Goal: Task Accomplishment & Management: Use online tool/utility

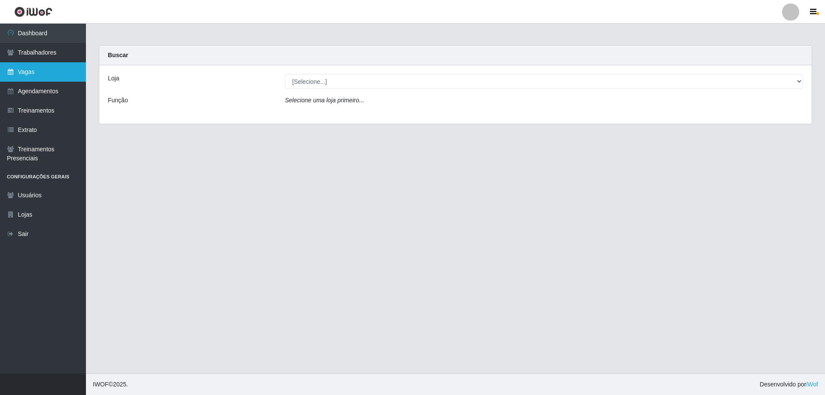
click at [53, 71] on link "Vagas" at bounding box center [43, 71] width 86 height 19
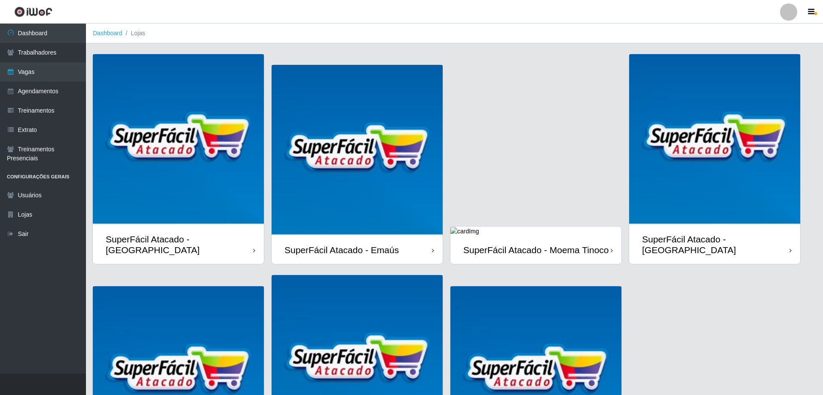
click at [575, 244] on div "SuperFácil Atacado - Moema Tinoco" at bounding box center [536, 249] width 146 height 11
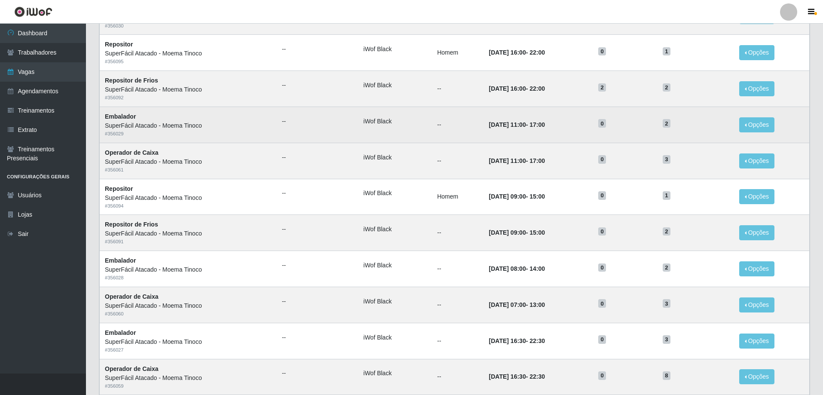
scroll to position [333, 0]
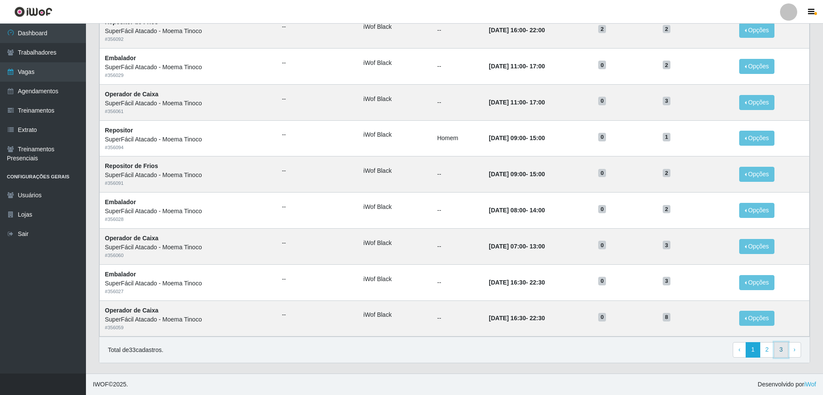
click at [782, 352] on link "3" at bounding box center [781, 349] width 15 height 15
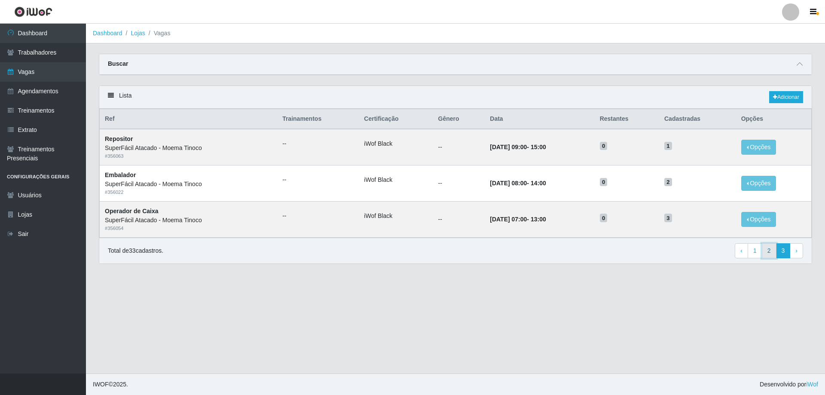
click at [768, 255] on link "2" at bounding box center [769, 250] width 15 height 15
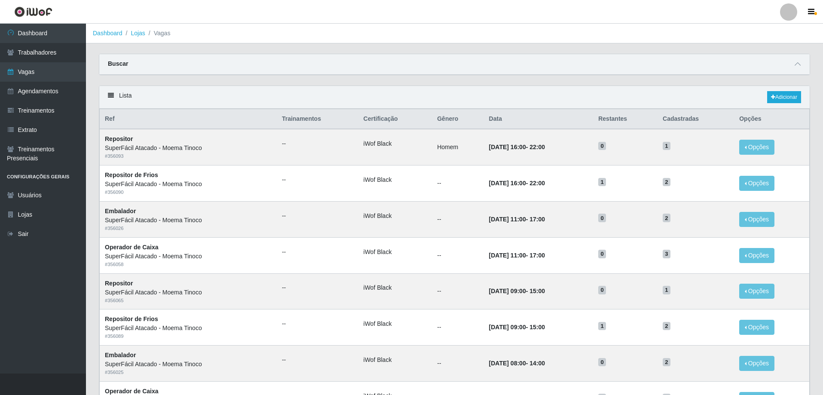
click at [797, 70] on div "Buscar" at bounding box center [454, 64] width 710 height 21
click at [797, 65] on icon at bounding box center [797, 64] width 6 height 6
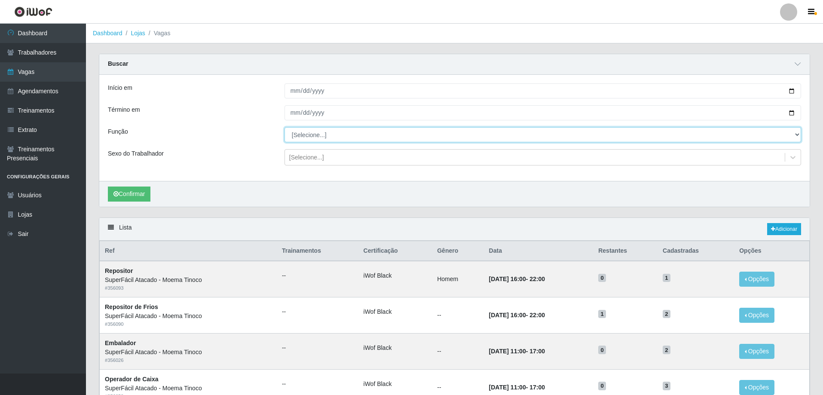
click at [343, 135] on select "[Selecione...] Embalador Embalador + Embalador ++ Operador de Caixa Operador de…" at bounding box center [542, 134] width 516 height 15
select select "22"
click at [284, 128] on select "[Selecione...] Embalador Embalador + Embalador ++ Operador de Caixa Operador de…" at bounding box center [542, 134] width 516 height 15
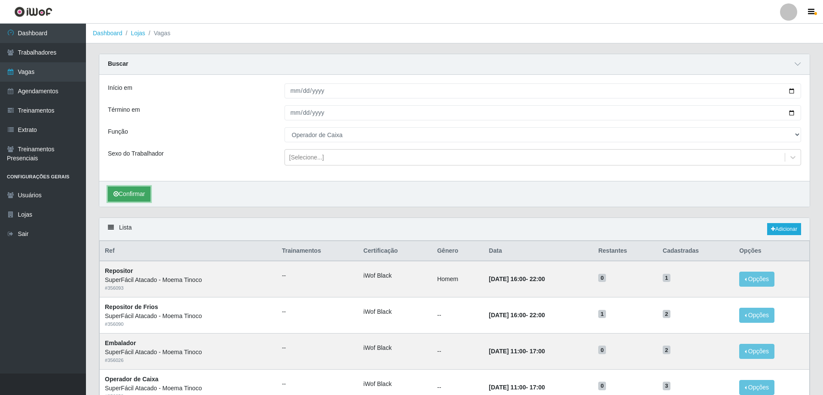
click at [136, 191] on button "Confirmar" at bounding box center [129, 193] width 43 height 15
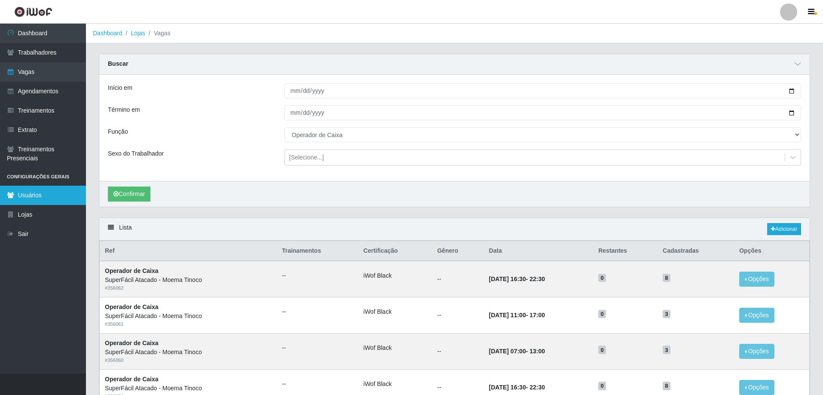
click at [45, 194] on link "Usuários" at bounding box center [43, 195] width 86 height 19
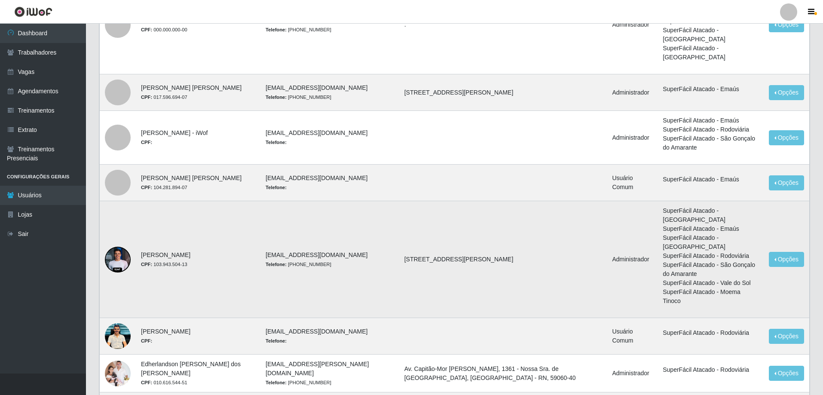
scroll to position [467, 0]
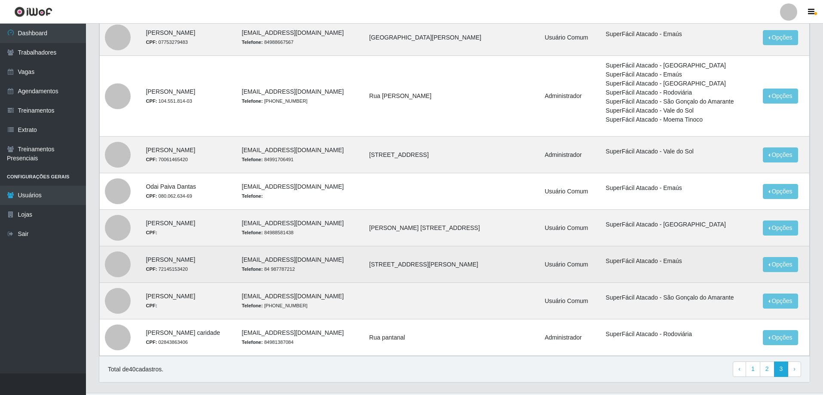
scroll to position [179, 0]
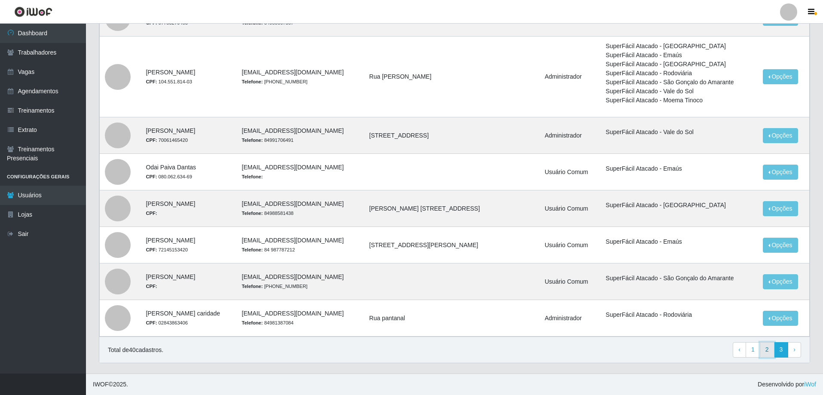
click at [771, 348] on link "2" at bounding box center [766, 349] width 15 height 15
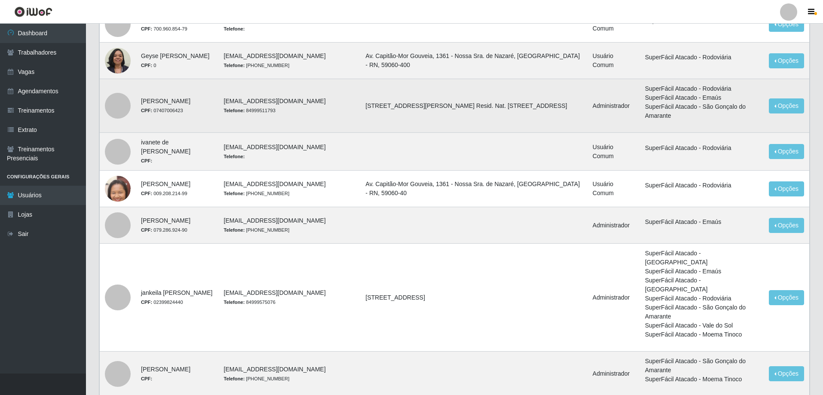
scroll to position [129, 0]
